Goal: Communication & Community: Answer question/provide support

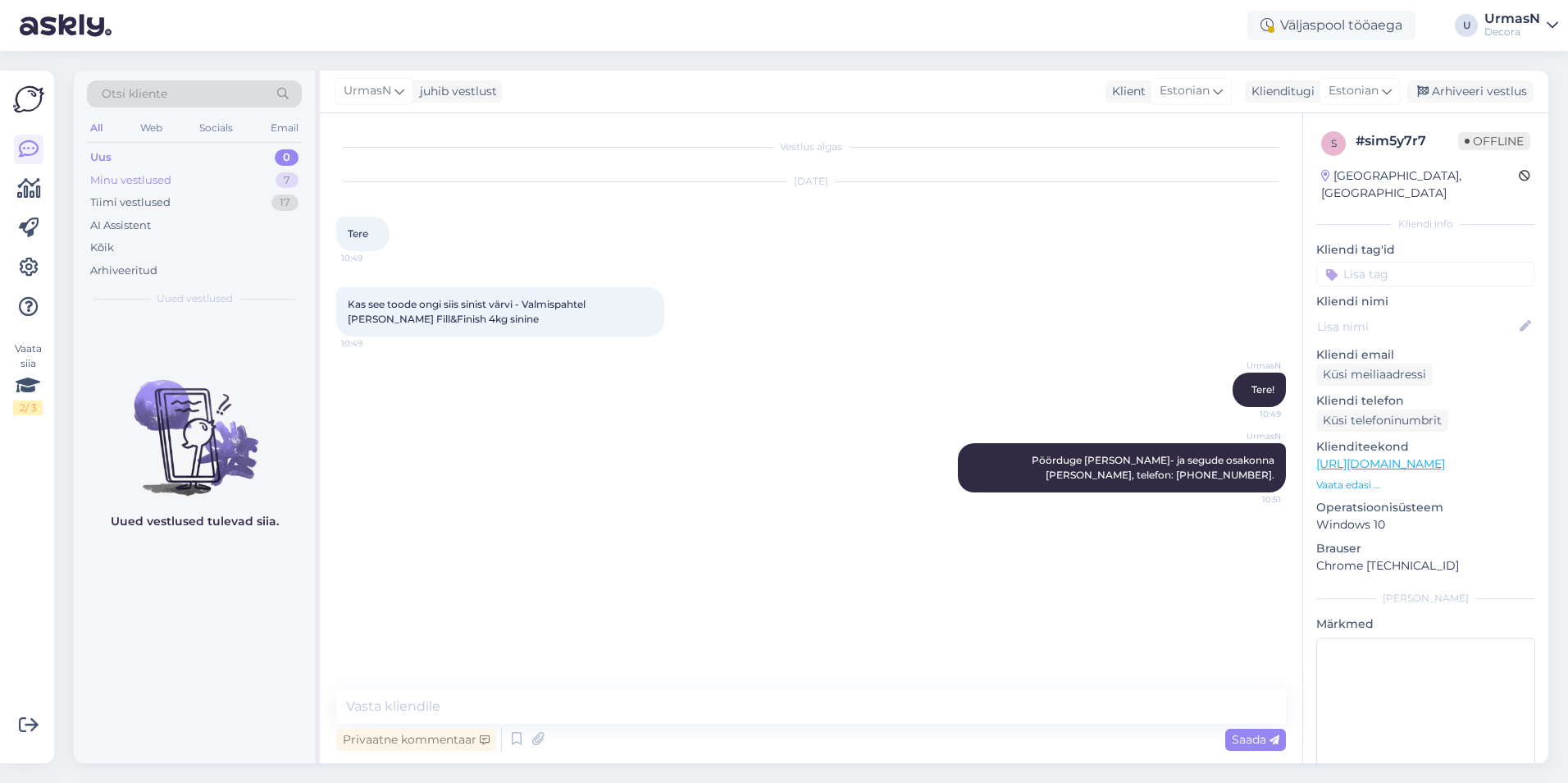
click at [133, 186] on div "Minu vestlused" at bounding box center [130, 180] width 82 height 16
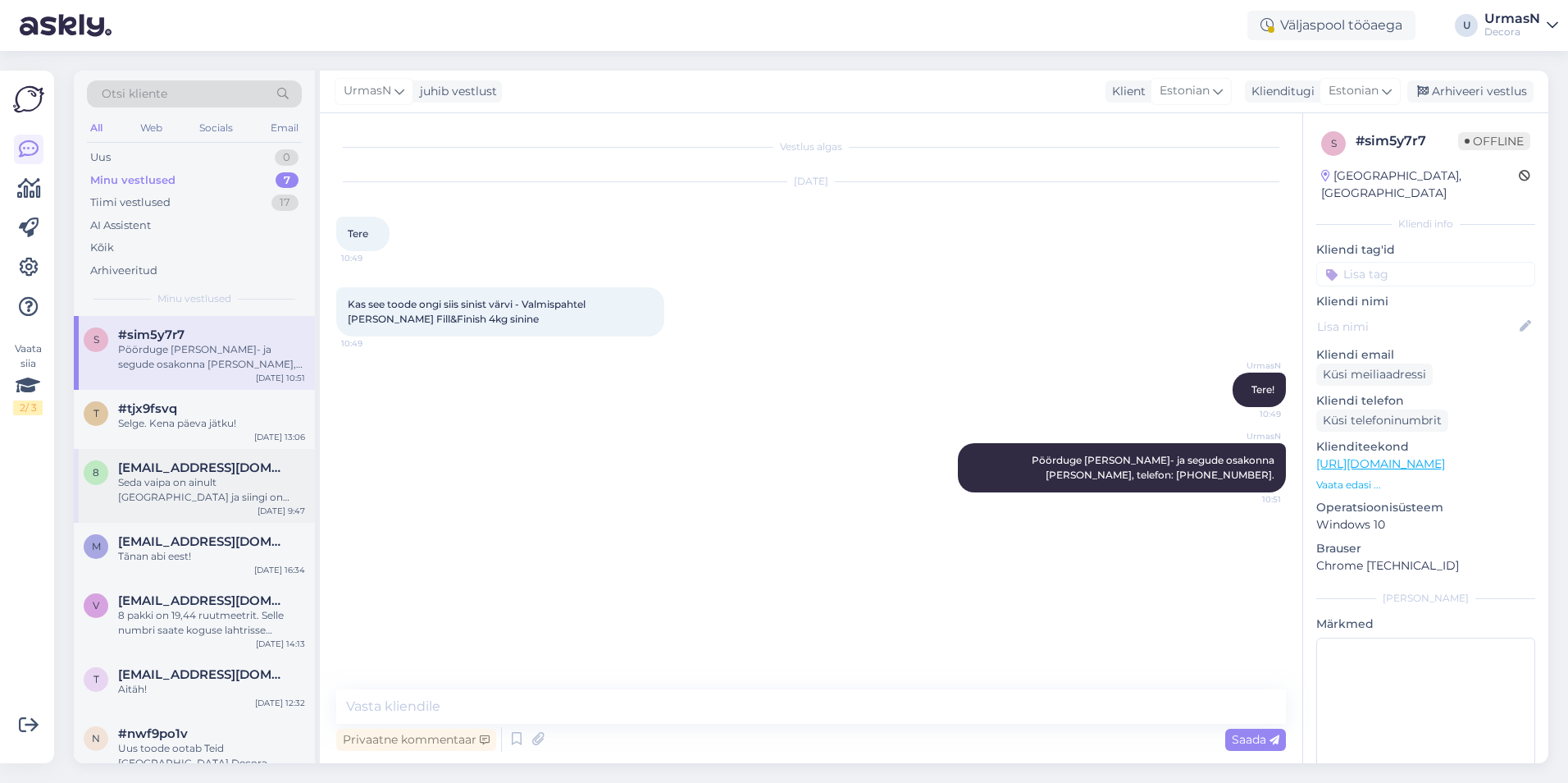
click at [181, 493] on div "Seda vaipa on ainult [GEOGRAPHIC_DATA] ja siingi on kogus nii väike, et tellida…" at bounding box center [211, 489] width 187 height 29
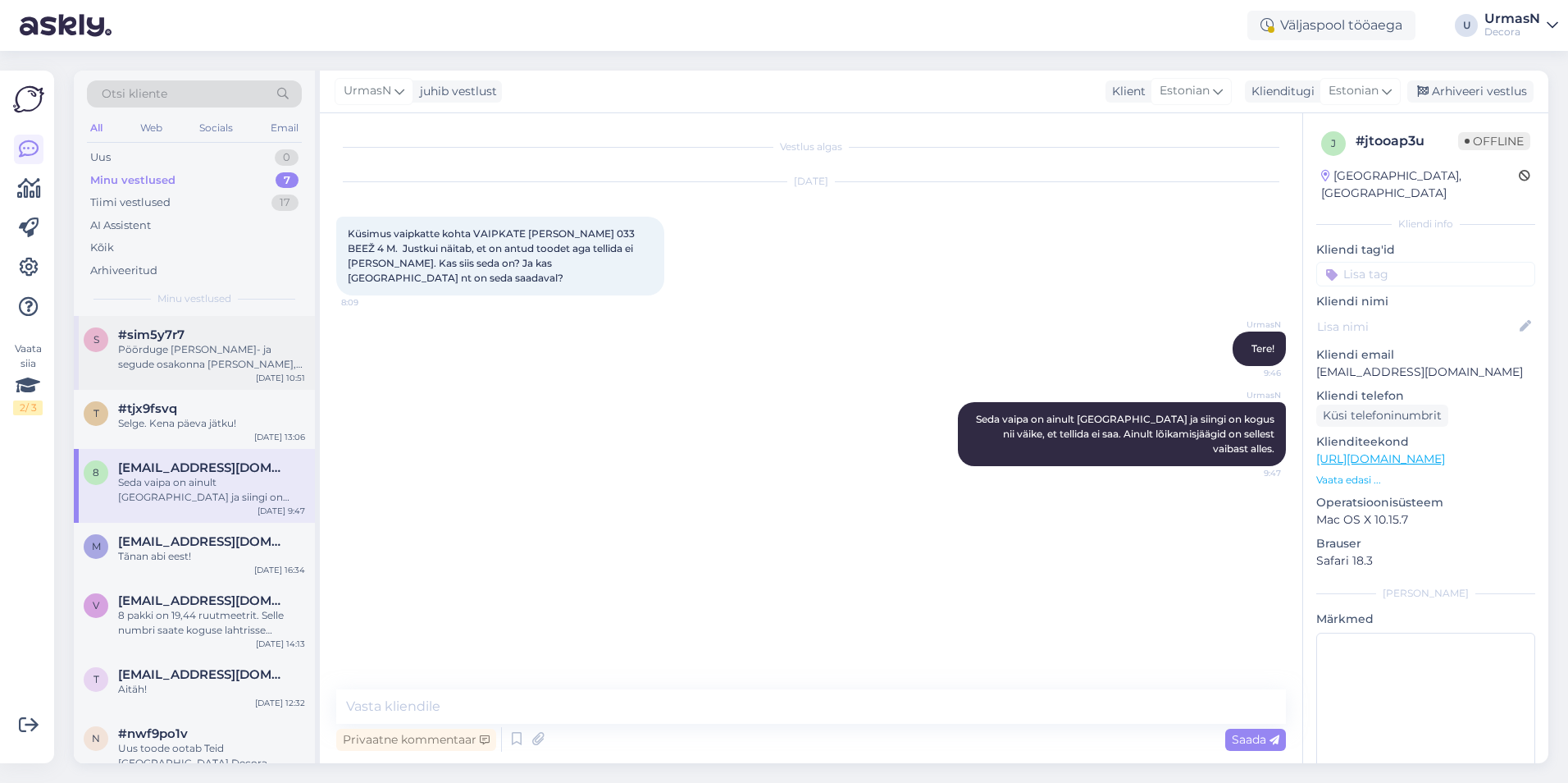
click at [189, 362] on div "Pöörduge [PERSON_NAME]- ja segude osakonna [PERSON_NAME], telefon: [PHONE_NUMBE…" at bounding box center [211, 357] width 187 height 29
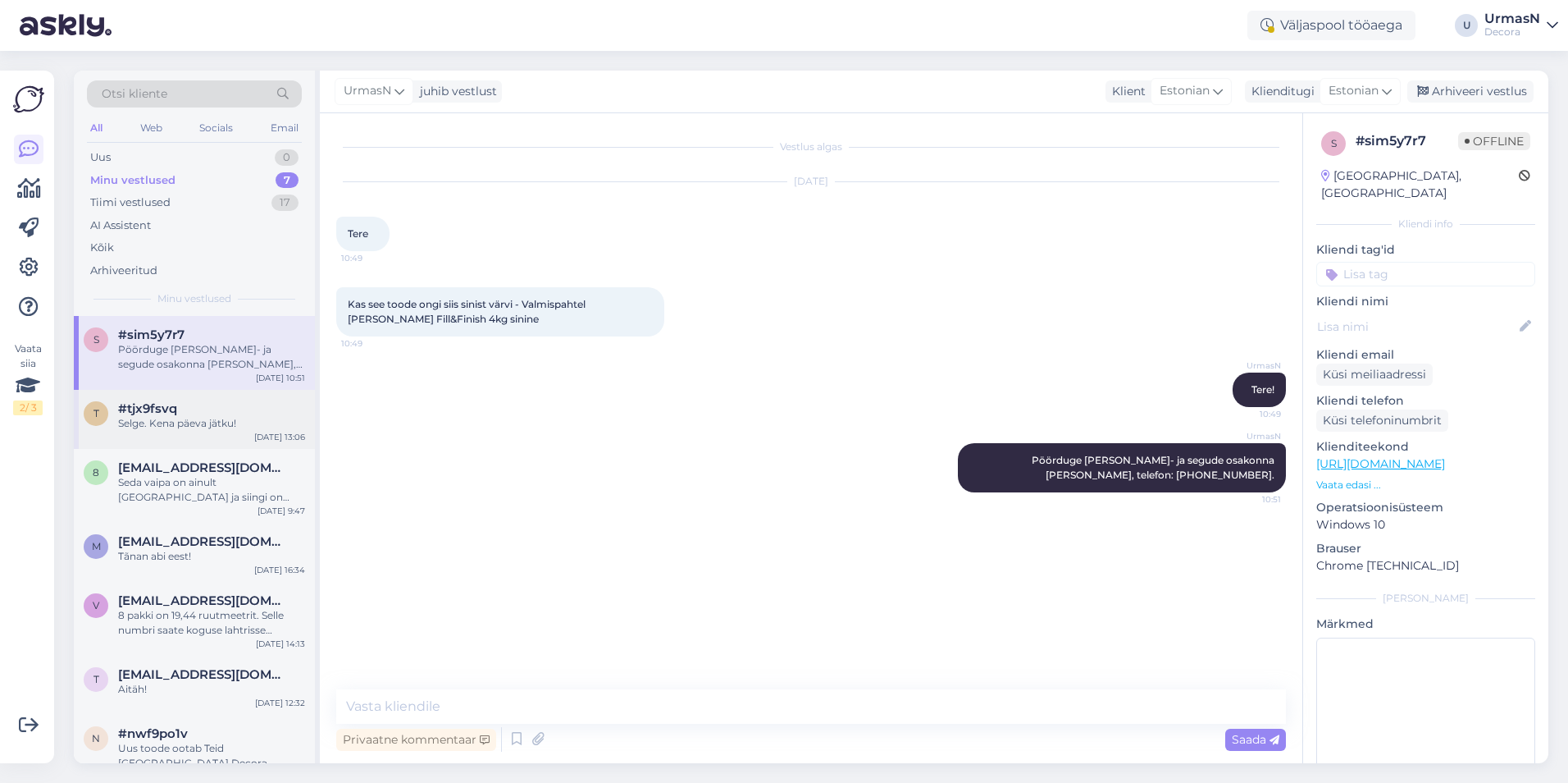
click at [176, 414] on span "#tjx9fsvq" at bounding box center [147, 408] width 59 height 15
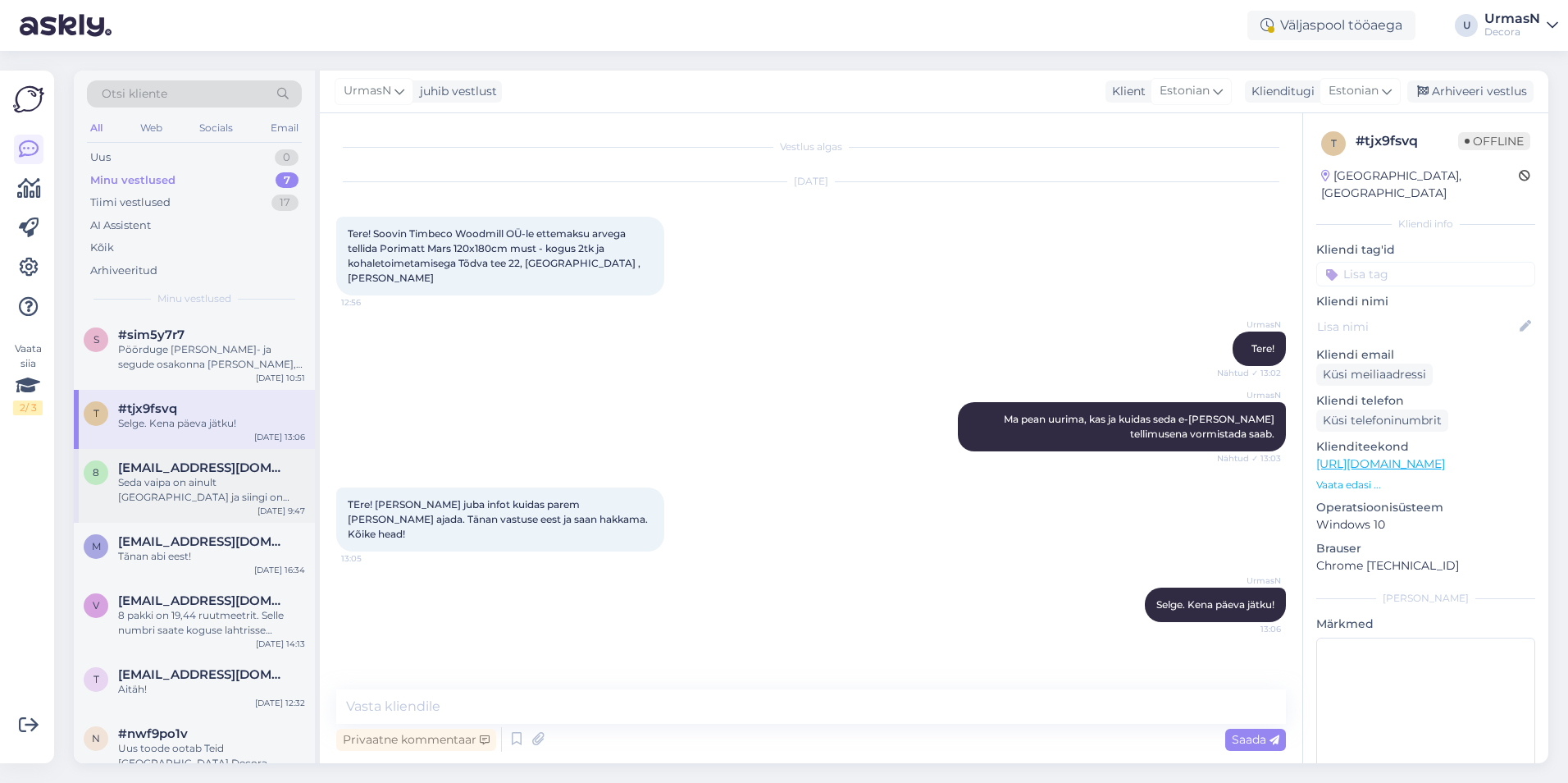
click at [206, 496] on div "Seda vaipa on ainult [GEOGRAPHIC_DATA] ja siingi on kogus nii väike, et tellida…" at bounding box center [211, 489] width 187 height 29
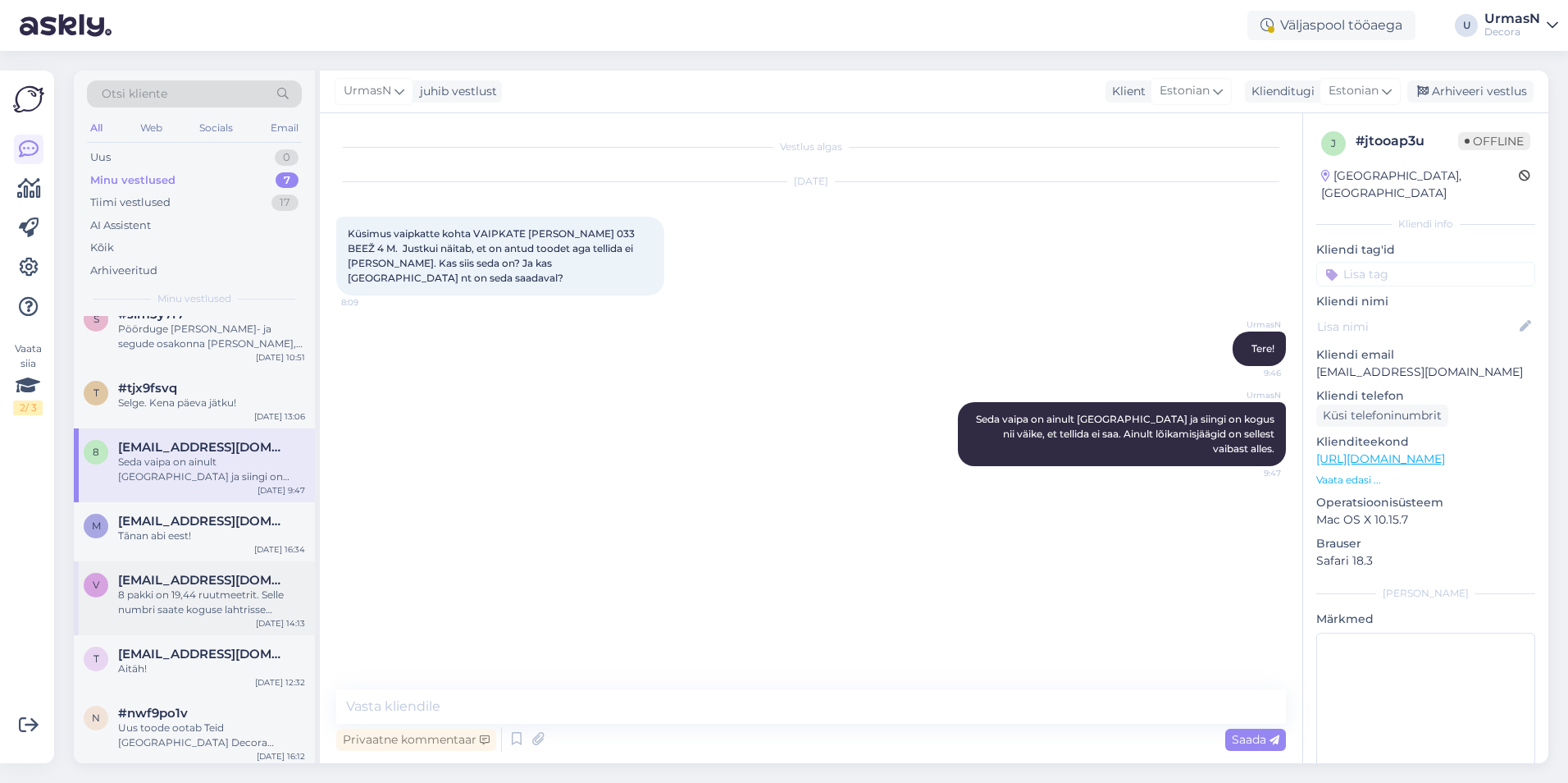
scroll to position [25, 0]
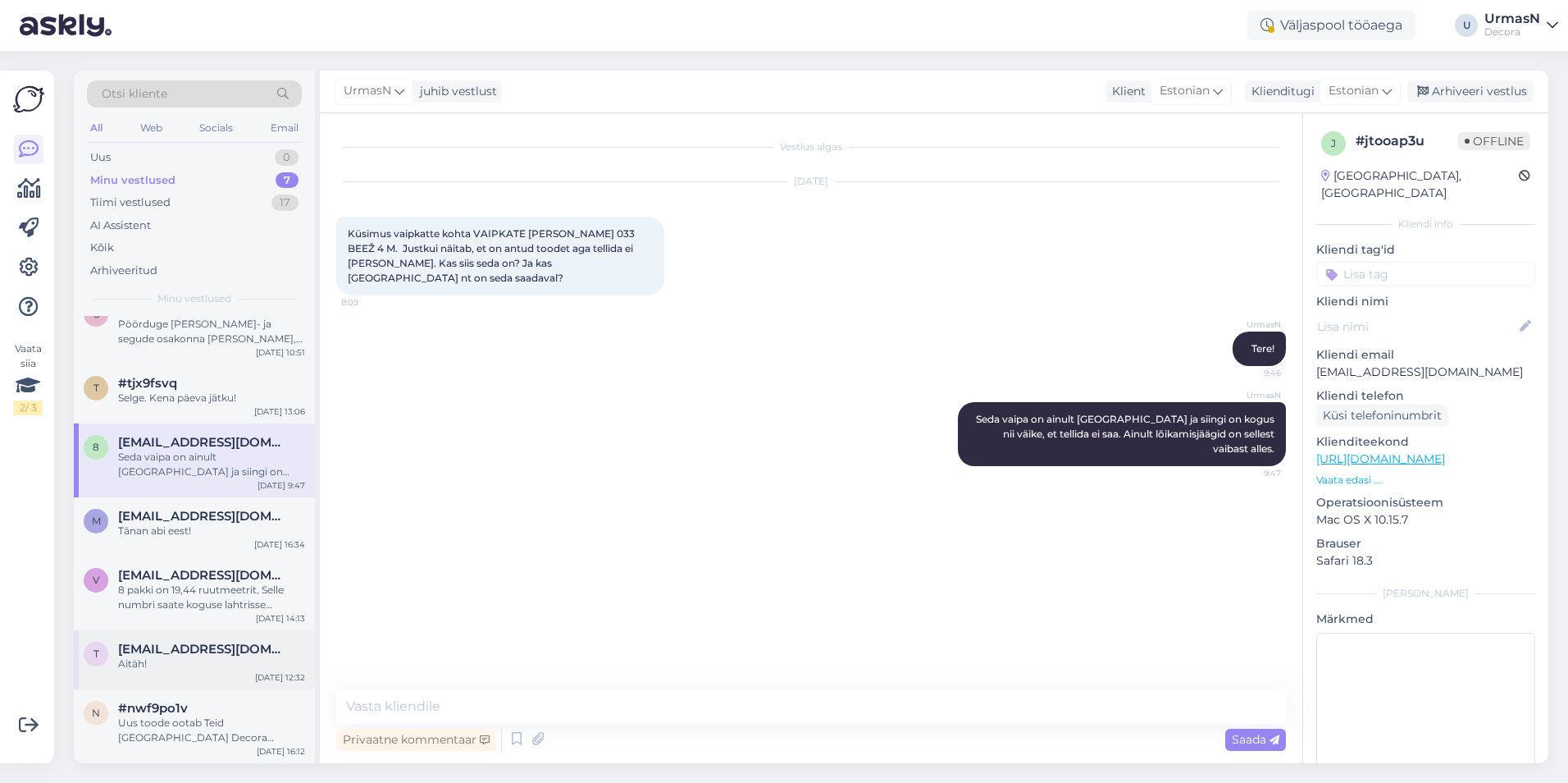
click at [190, 663] on div "Aitäh!" at bounding box center [211, 664] width 187 height 15
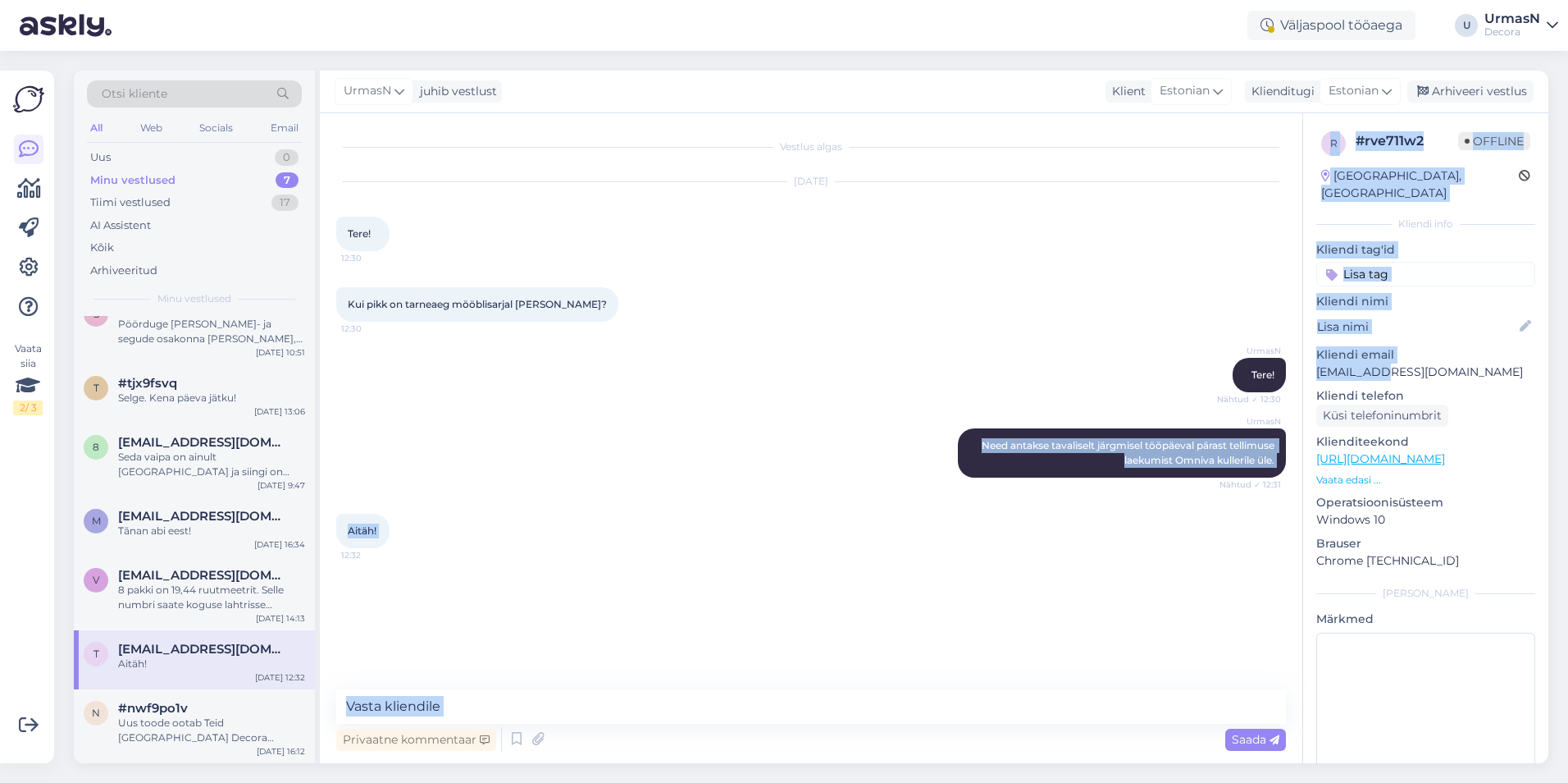
drag, startPoint x: 1375, startPoint y: 355, endPoint x: 1296, endPoint y: 355, distance: 79.0
click at [1296, 355] on div "Vestlus algas [DATE] Tere! 12:30 Kui pikk on tarneaeg mööblisarjal [PERSON_NAME…" at bounding box center [935, 438] width 1229 height 650
click at [1331, 363] on p "[EMAIL_ADDRESS][DOMAIN_NAME]" at bounding box center [1425, 372] width 219 height 17
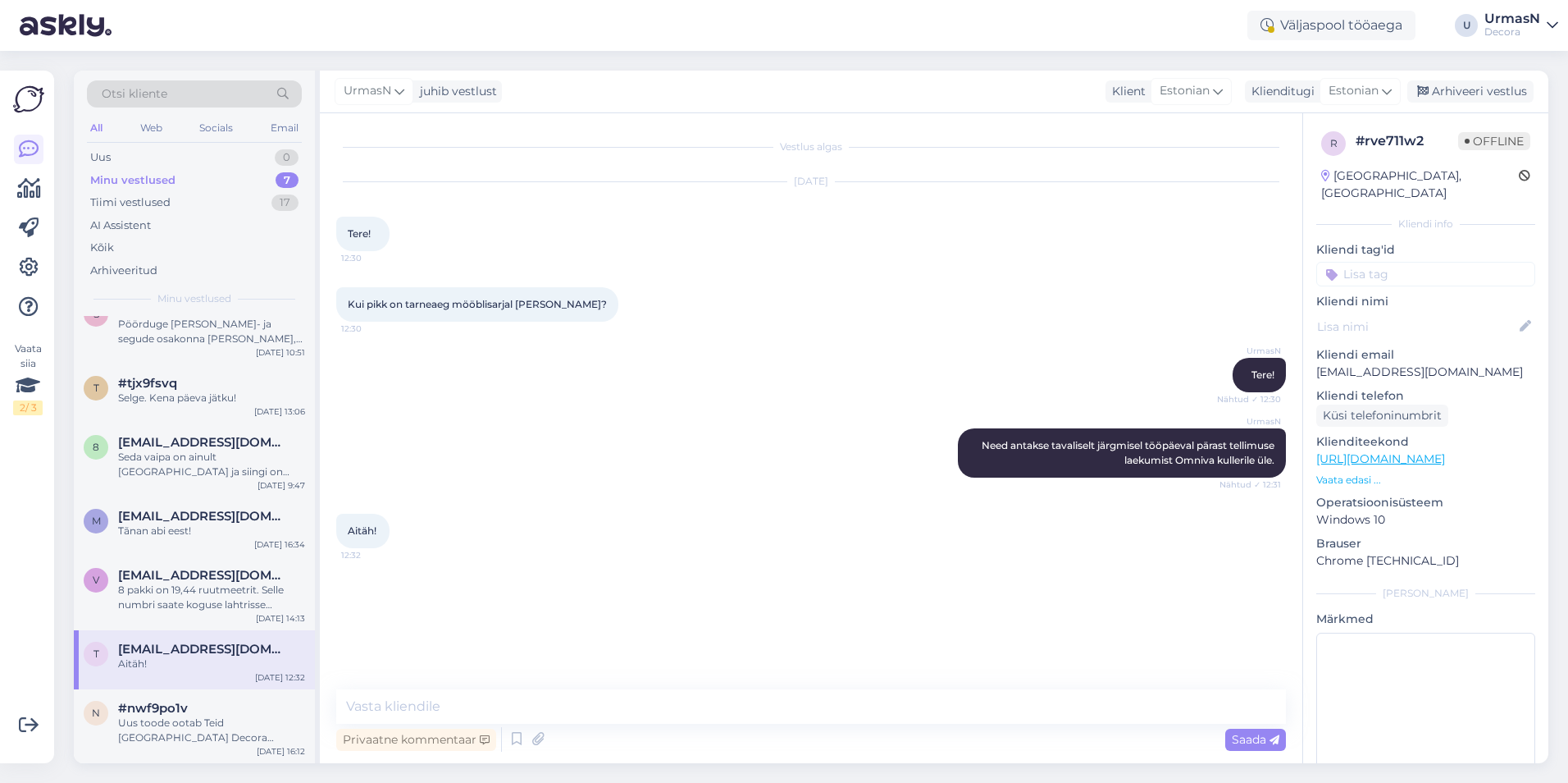
click at [1317, 363] on p "[EMAIL_ADDRESS][DOMAIN_NAME]" at bounding box center [1425, 372] width 219 height 17
copy p "terippohla"
click at [1472, 91] on div "Arhiveeri vestlus" at bounding box center [1470, 92] width 127 height 23
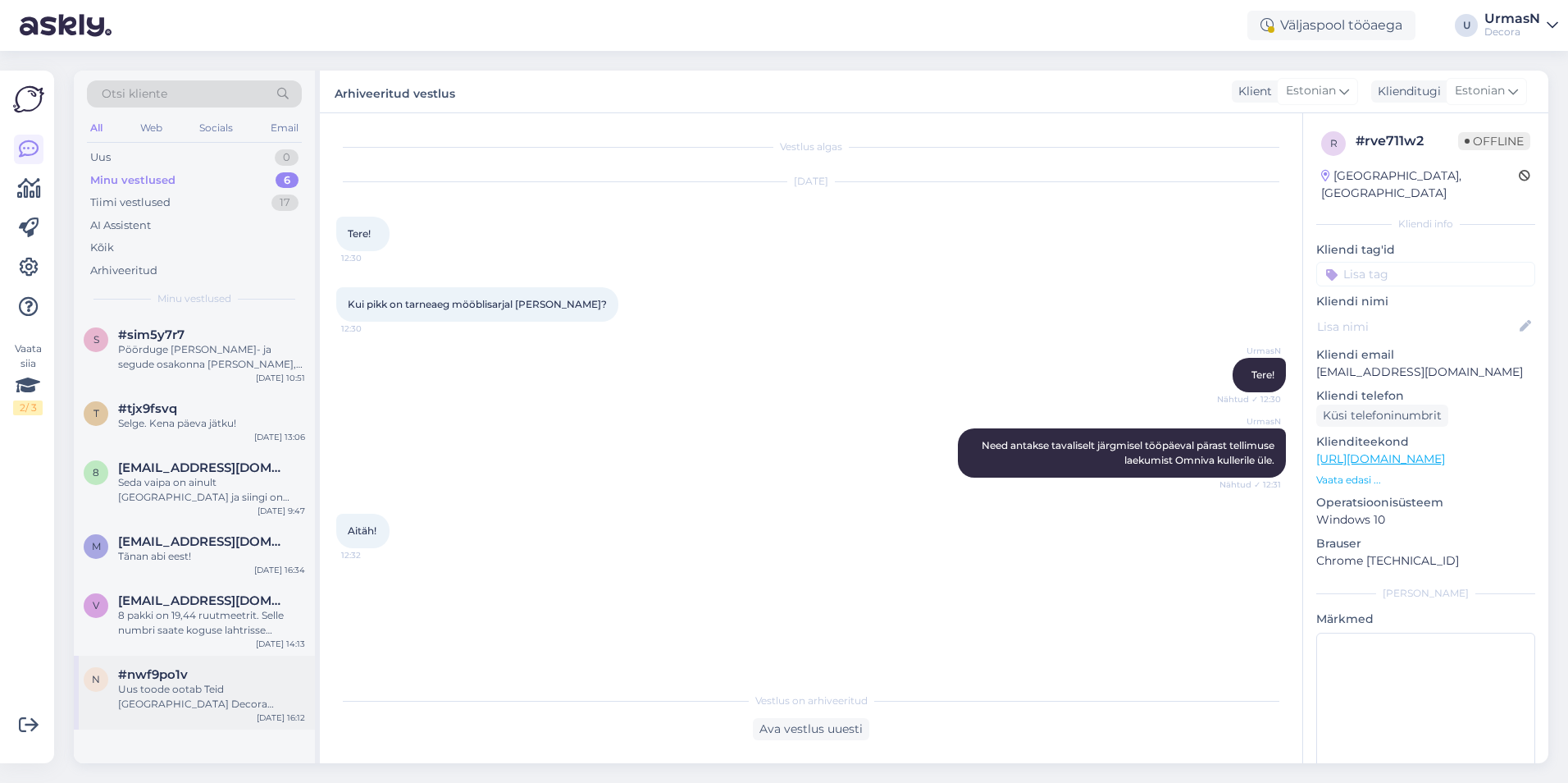
click at [170, 685] on div "Uus toode ootab Teid [GEOGRAPHIC_DATA] Decora arvemüügis (kohe uksest sisse tul…" at bounding box center [211, 696] width 187 height 29
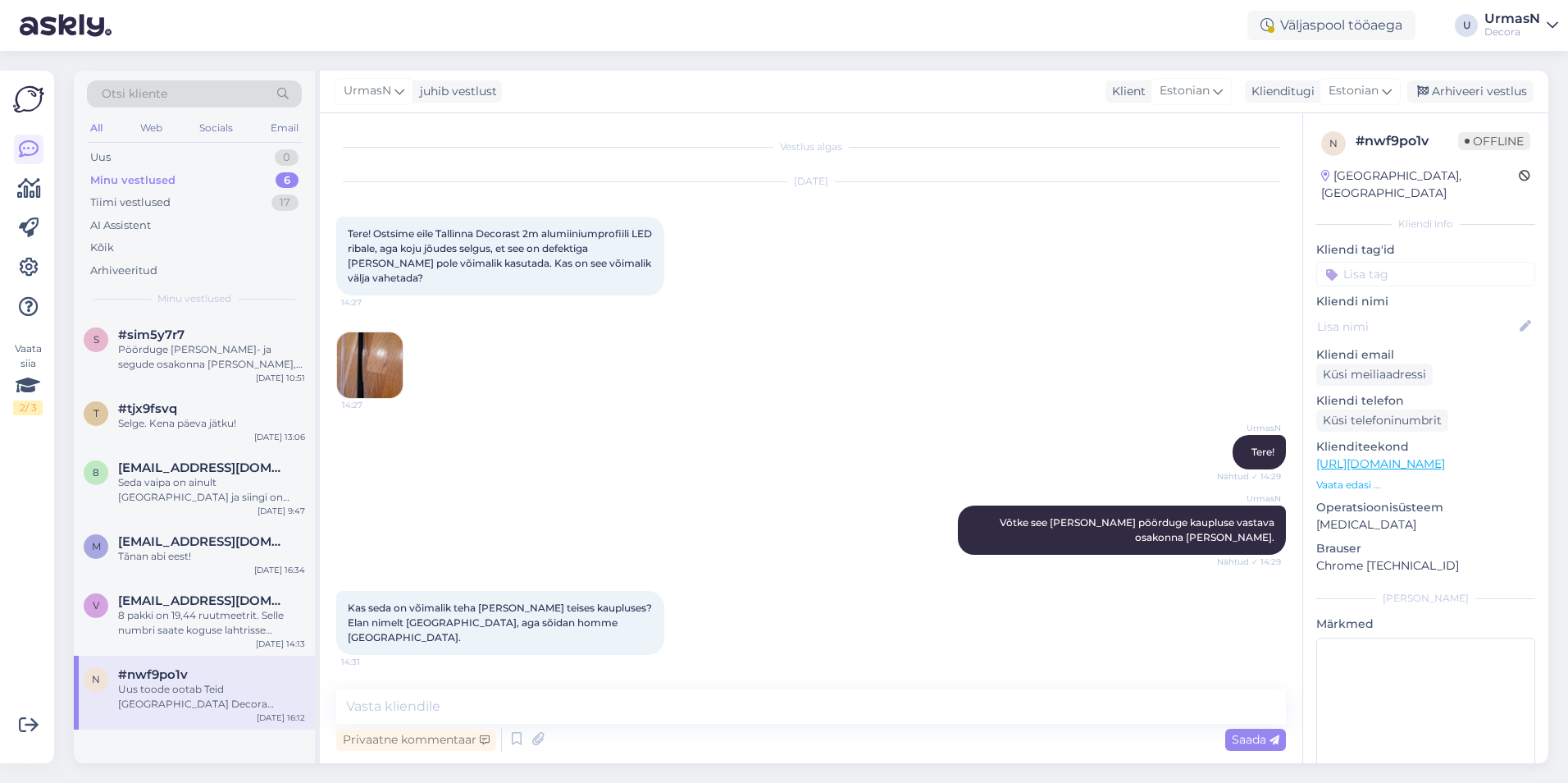
scroll to position [381, 0]
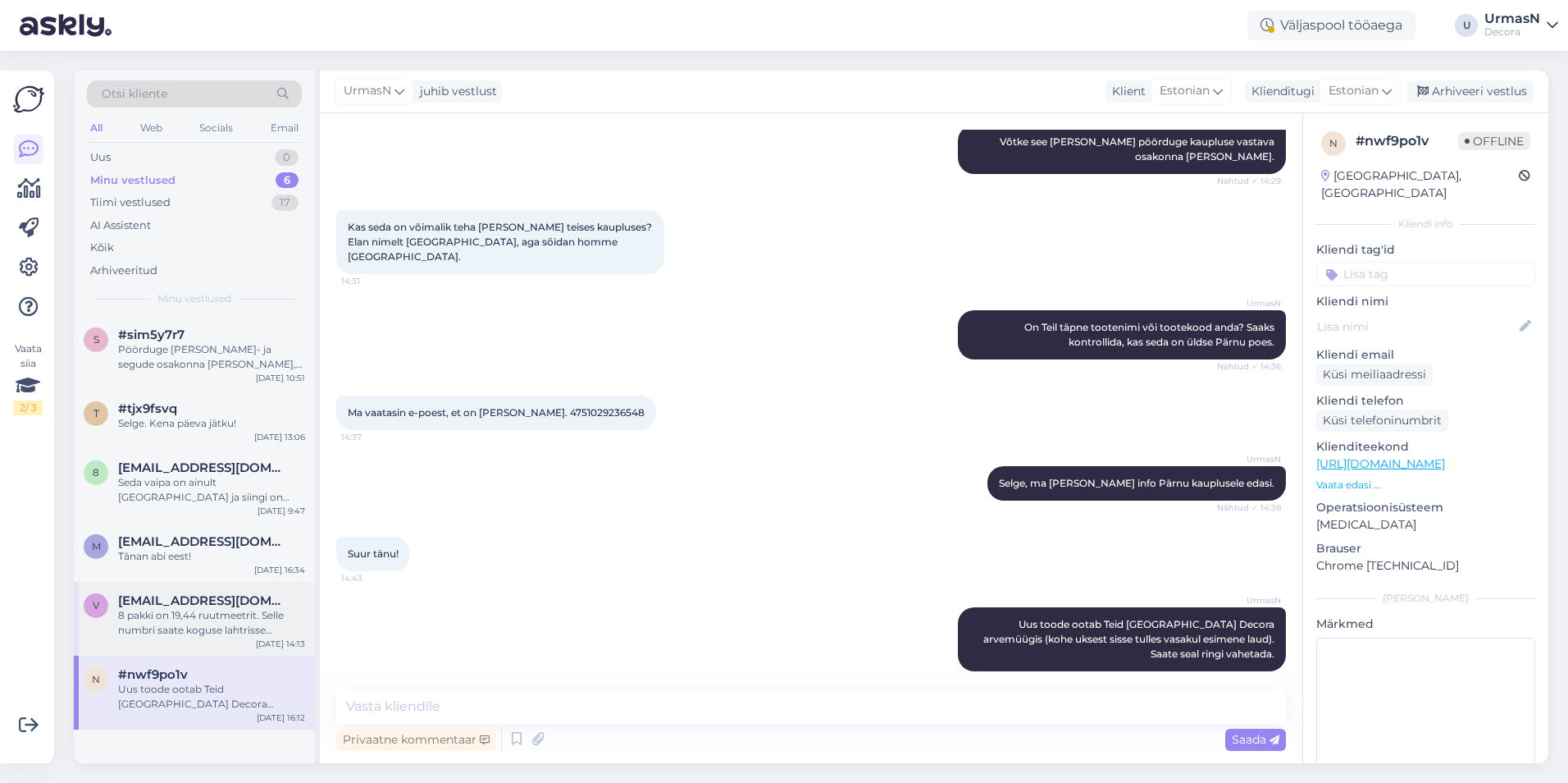
click at [215, 610] on div "8 pakki on 19,44 ruutmeetrit. Selle numbri saate koguse lahtrisse sisestada. Se…" at bounding box center [211, 622] width 187 height 29
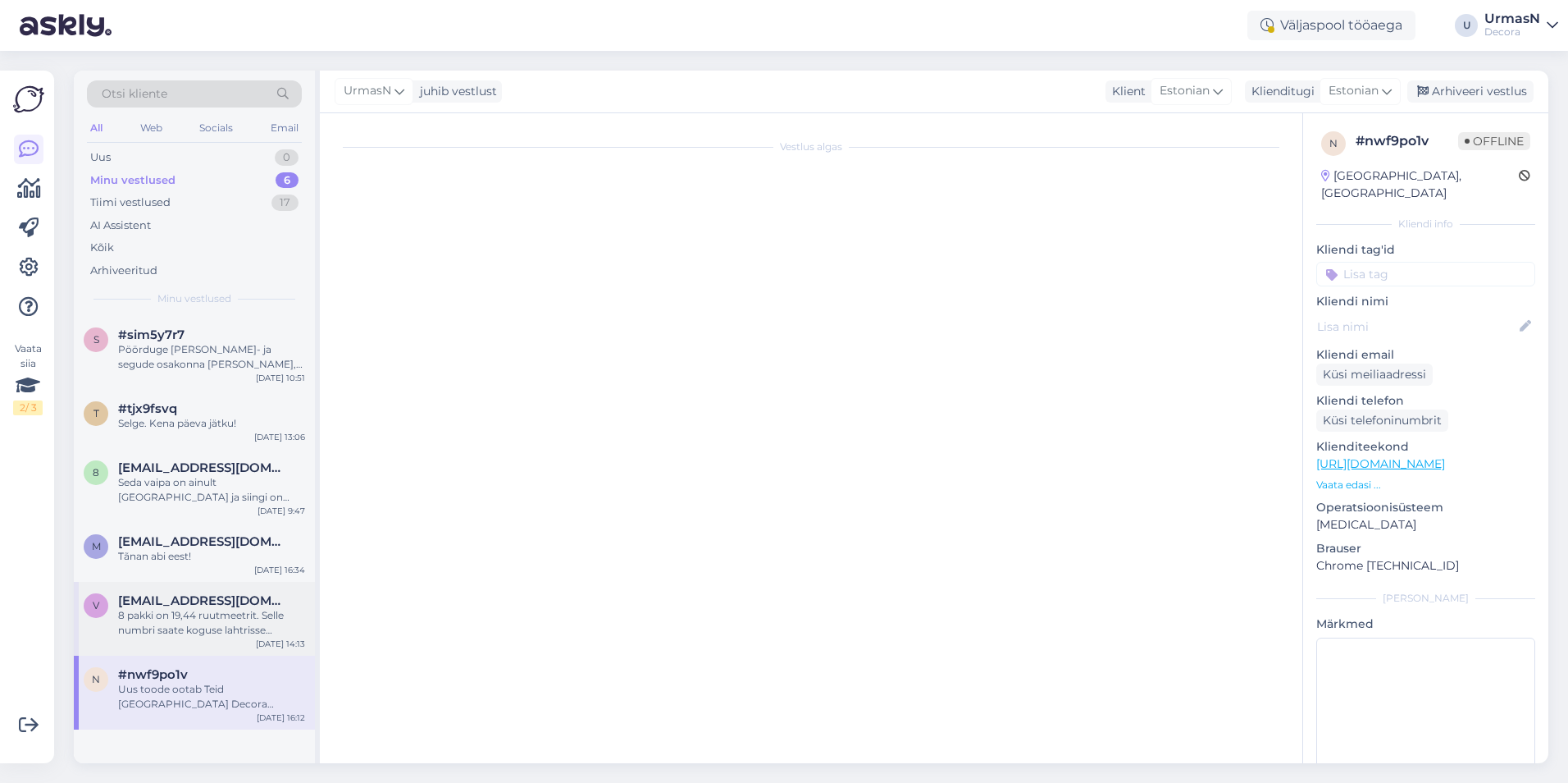
scroll to position [327, 0]
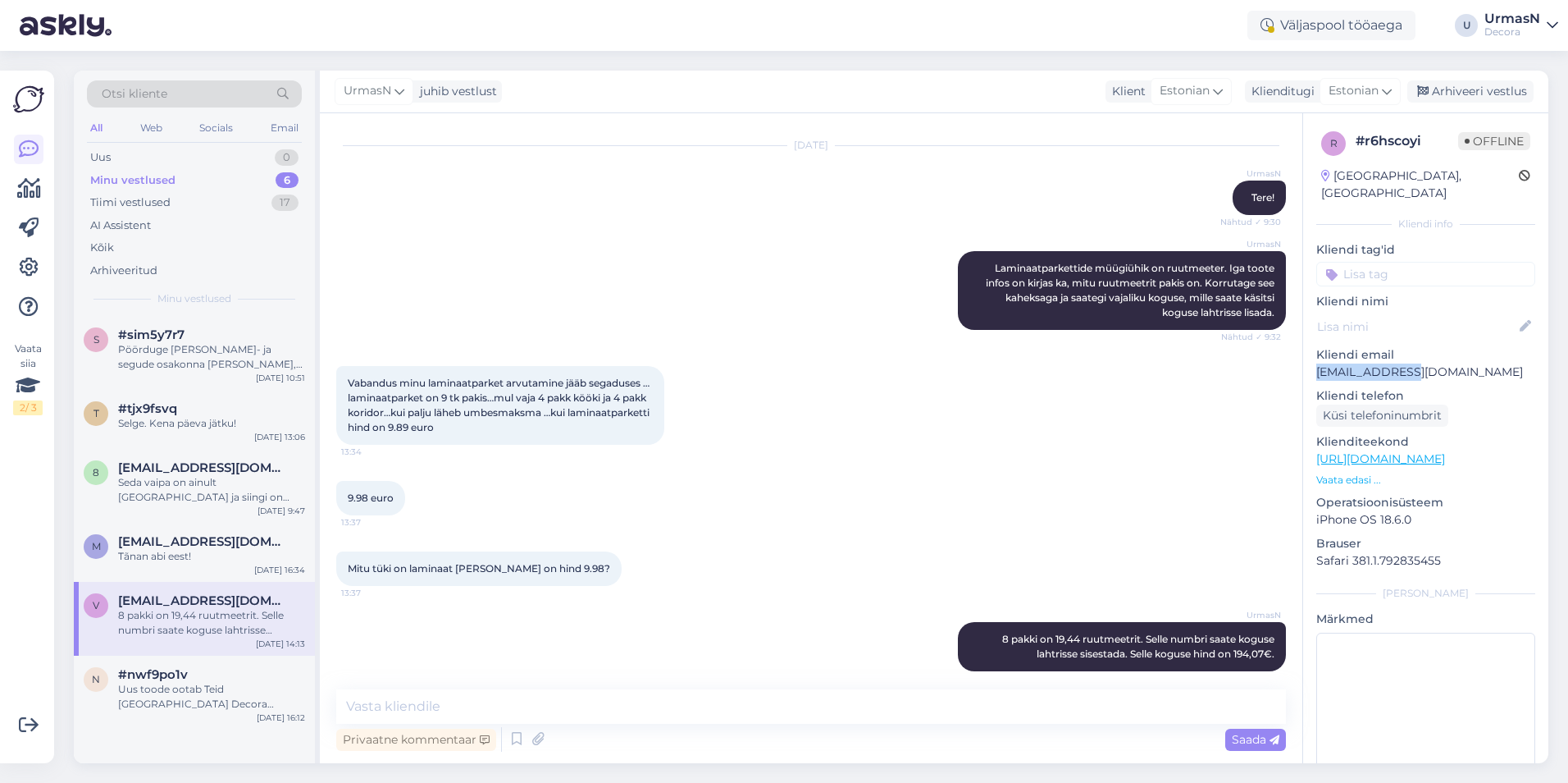
drag, startPoint x: 1402, startPoint y: 357, endPoint x: 1311, endPoint y: 355, distance: 91.0
click at [1311, 355] on div "r # r6hscoyi Offline [GEOGRAPHIC_DATA], [GEOGRAPHIC_DATA] info Kliendi tag'id K…" at bounding box center [1425, 459] width 245 height 692
copy p "vdostojevskaja"
click at [1489, 90] on div "Arhiveeri vestlus" at bounding box center [1470, 92] width 127 height 23
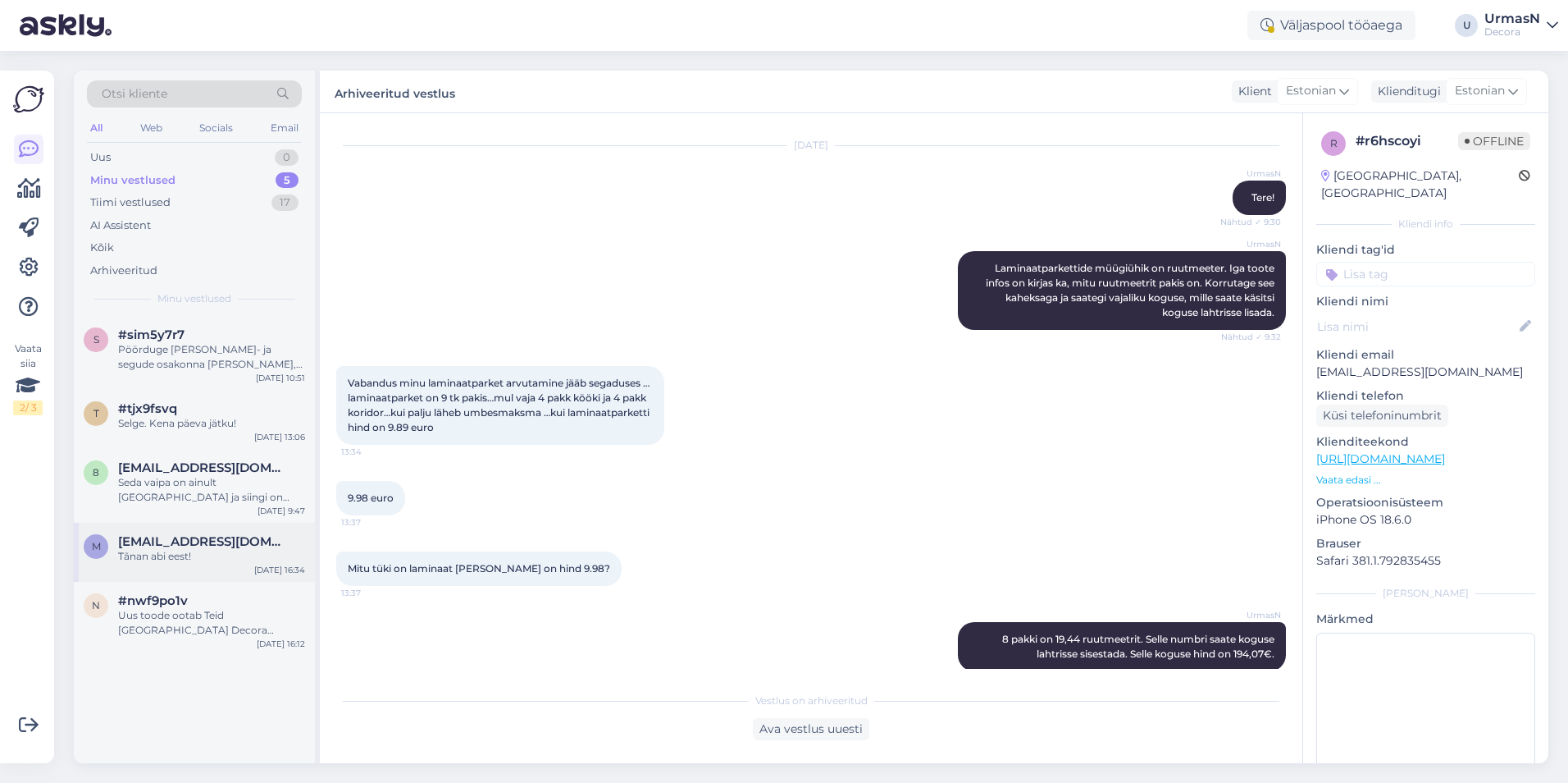
click at [159, 545] on span "[EMAIL_ADDRESS][DOMAIN_NAME]" at bounding box center [204, 542] width 171 height 15
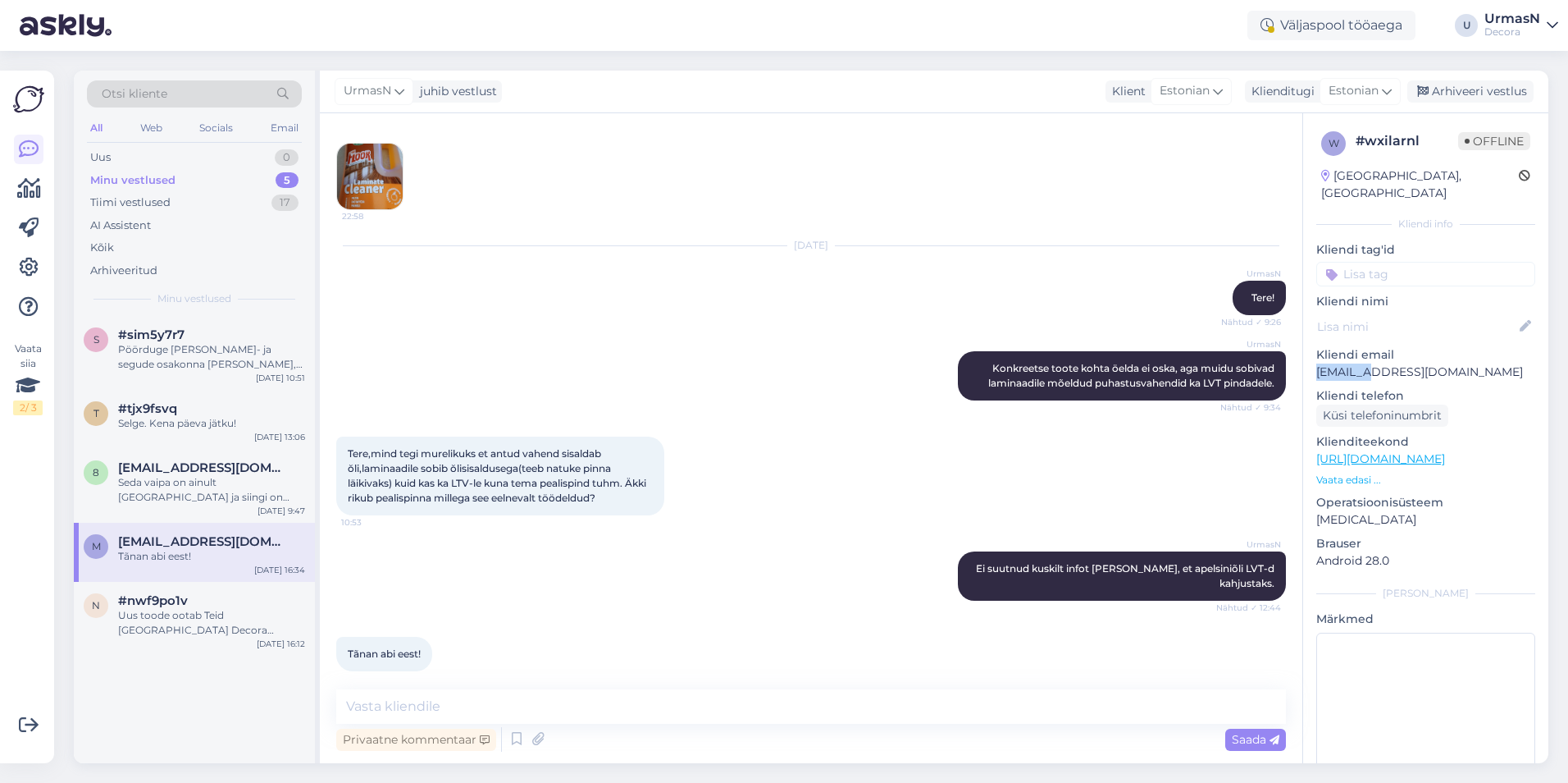
drag, startPoint x: 1368, startPoint y: 355, endPoint x: 1307, endPoint y: 355, distance: 61.0
click at [1307, 355] on div "w # wxilarnl Offline [GEOGRAPHIC_DATA], [GEOGRAPHIC_DATA] Kliendi info Kliendi …" at bounding box center [1425, 459] width 245 height 692
copy p "merle152"
click at [190, 469] on span "[EMAIL_ADDRESS][DOMAIN_NAME]" at bounding box center [204, 468] width 171 height 15
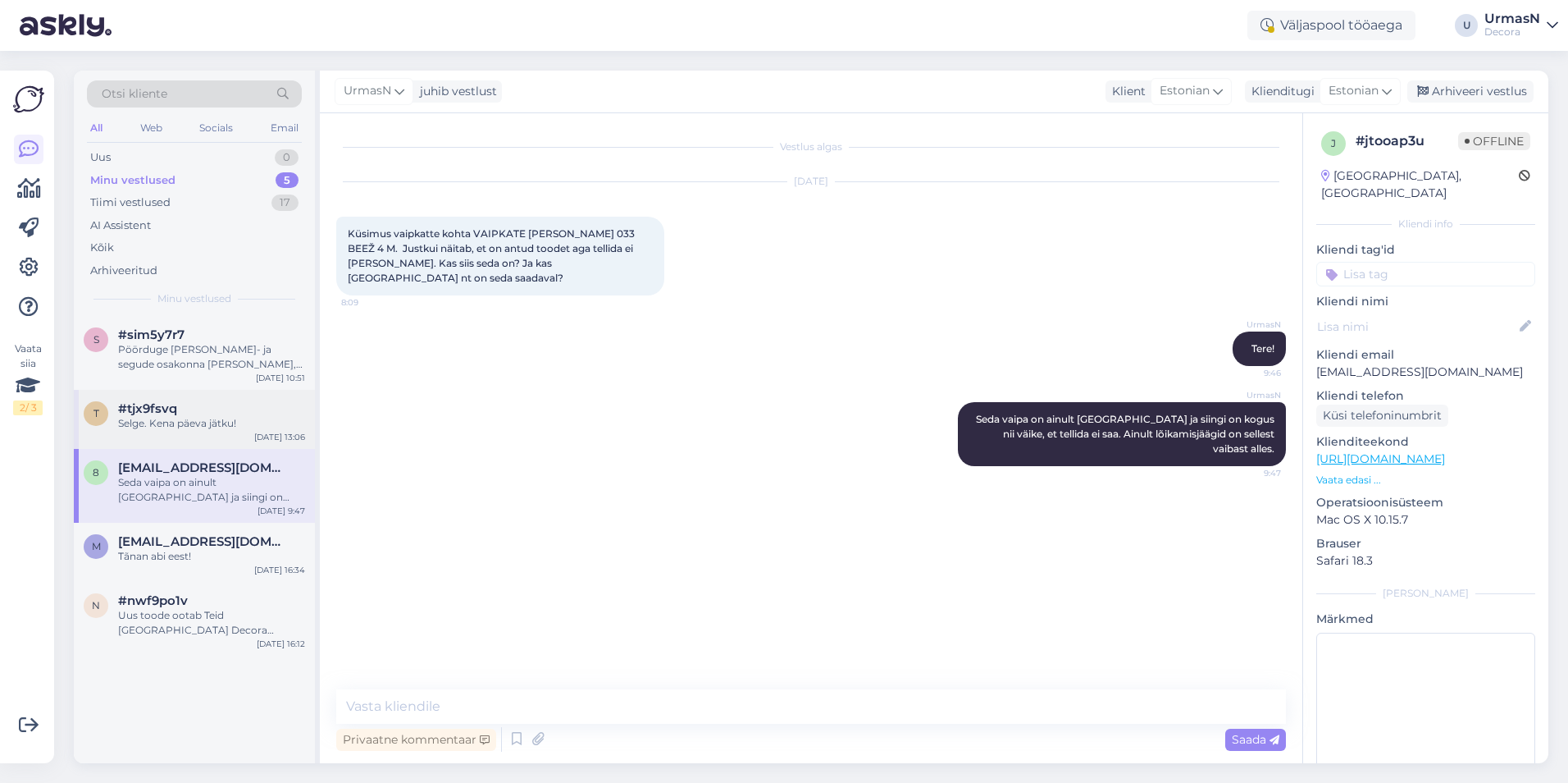
click at [153, 407] on span "#tjx9fsvq" at bounding box center [147, 408] width 59 height 15
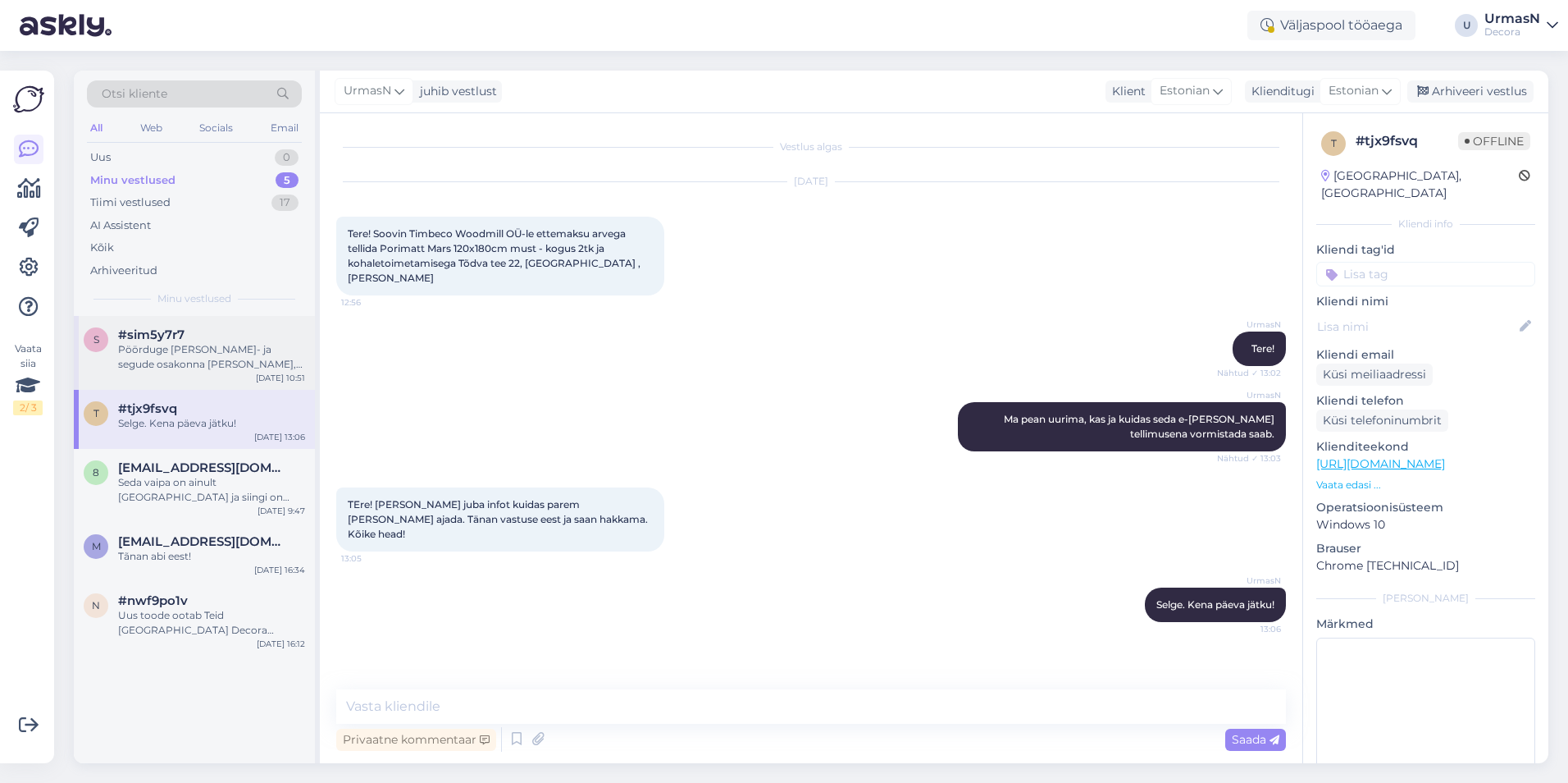
click at [188, 359] on div "Pöörduge [PERSON_NAME]- ja segude osakonna [PERSON_NAME], telefon: [PHONE_NUMBE…" at bounding box center [211, 357] width 187 height 29
